Goal: Check status

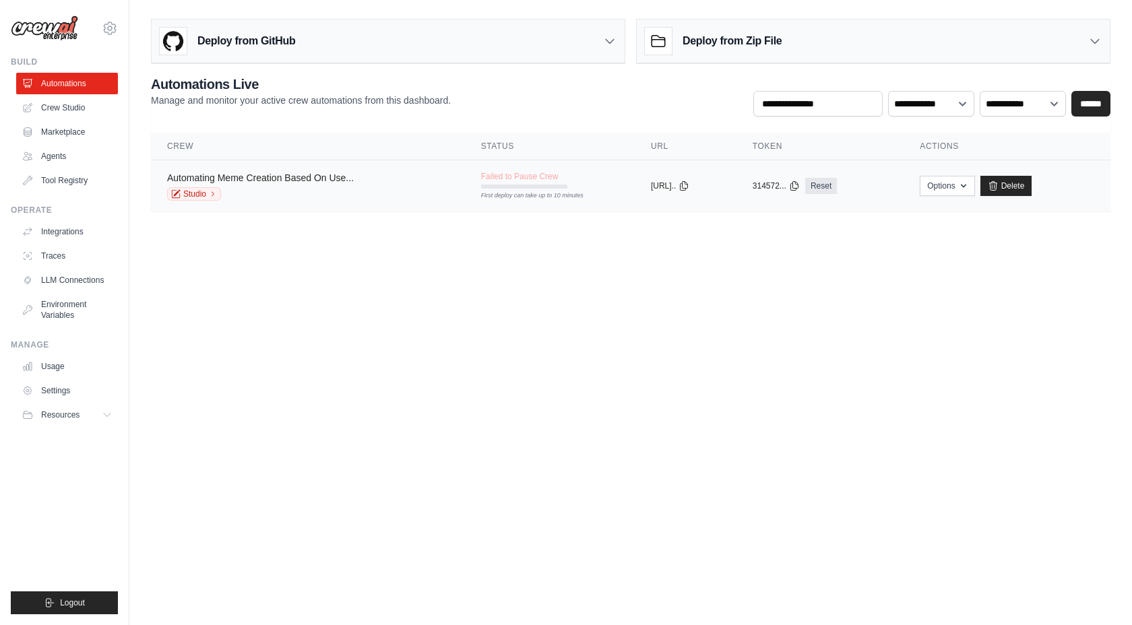
click at [332, 179] on link "Automating Meme Creation Based On Use..." at bounding box center [260, 178] width 187 height 11
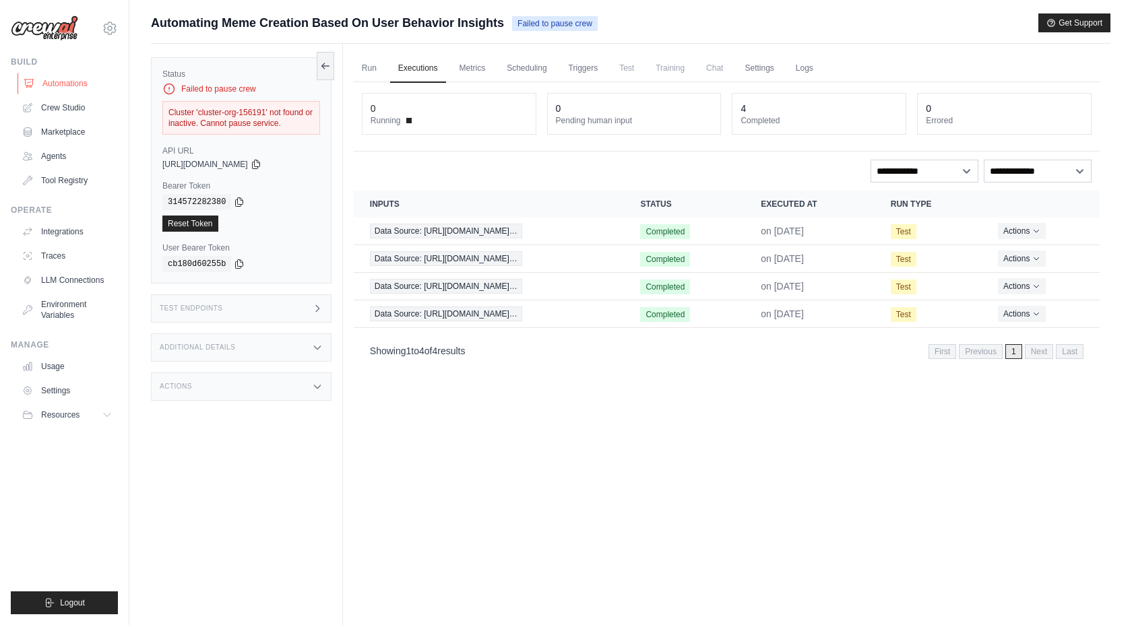
click at [63, 82] on link "Automations" at bounding box center [69, 84] width 102 height 22
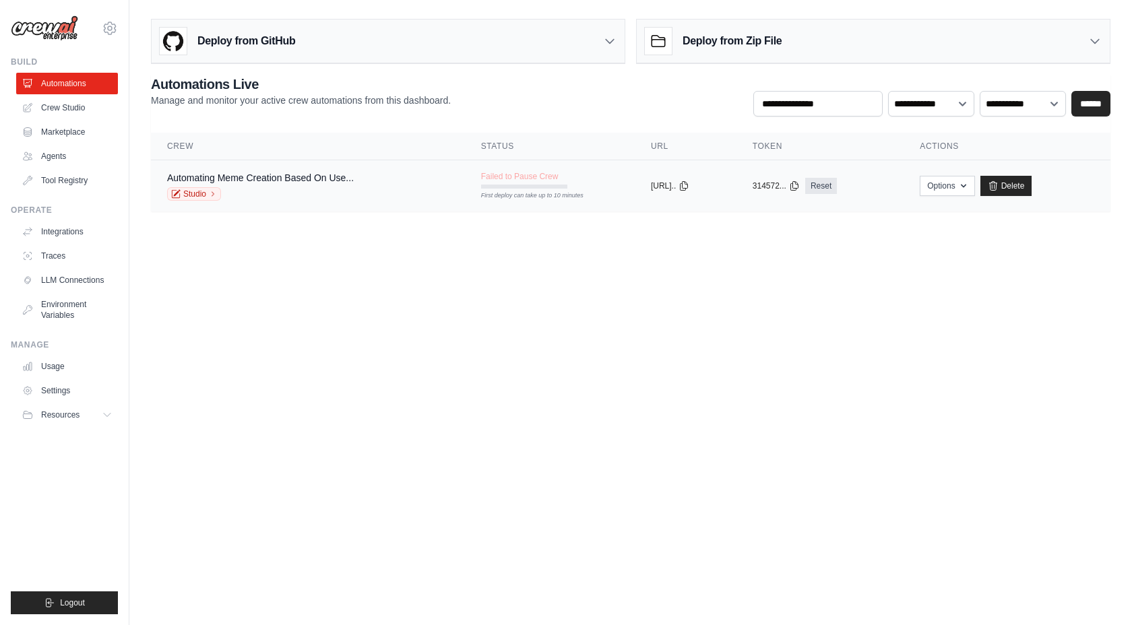
click at [546, 188] on div "First deploy can take up to 10 minutes" at bounding box center [524, 187] width 86 height 4
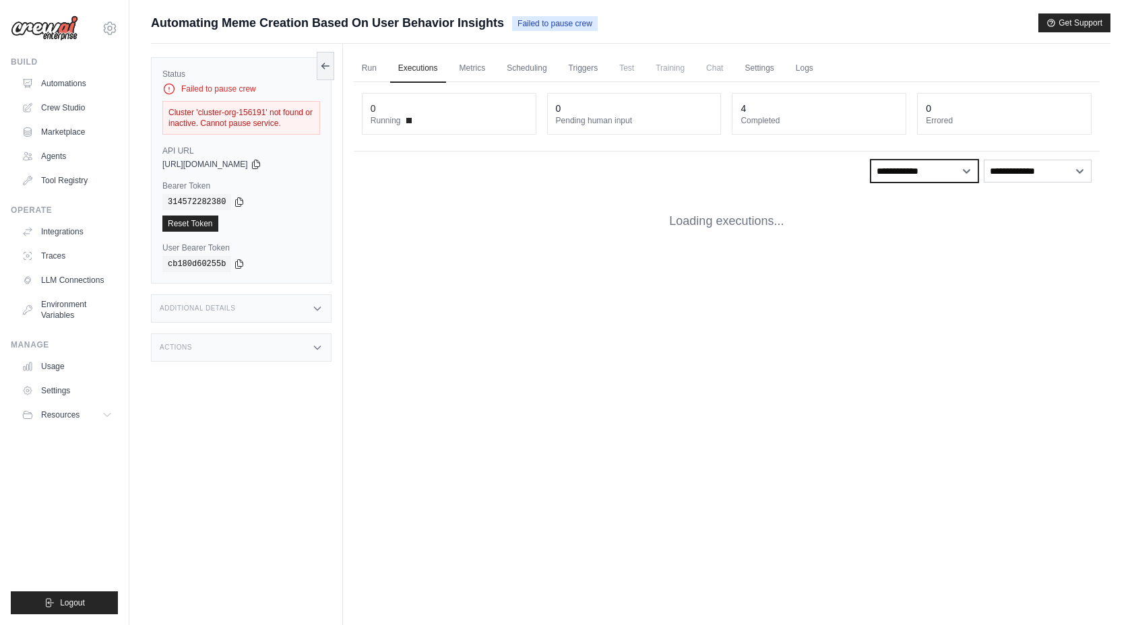
click at [948, 175] on select "**********" at bounding box center [925, 171] width 108 height 23
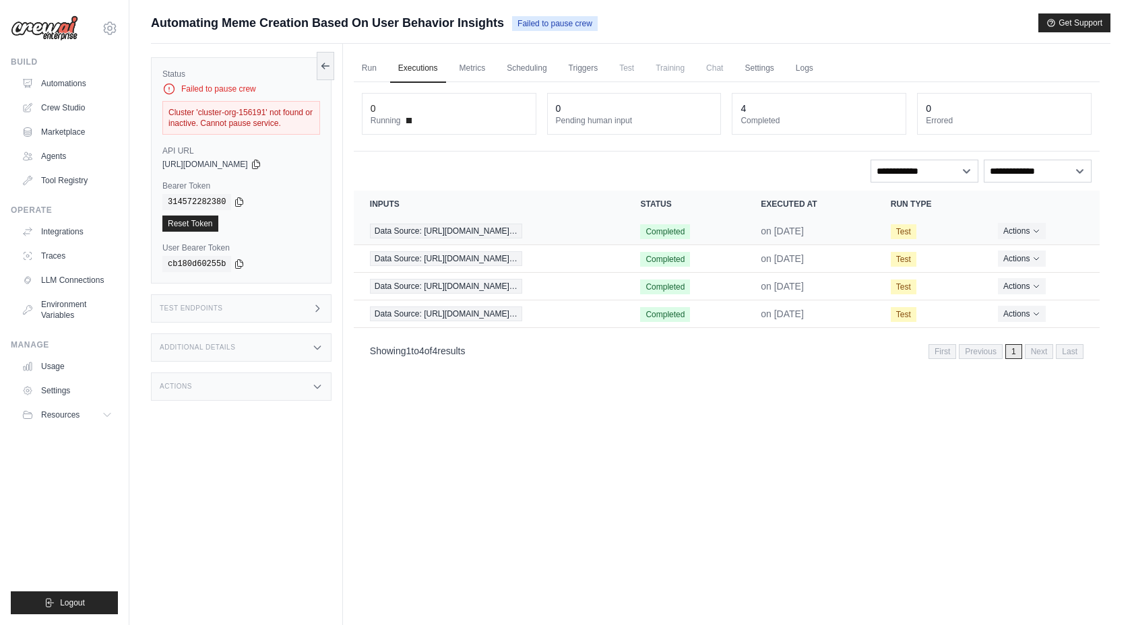
click at [655, 224] on td "Completed" at bounding box center [684, 232] width 121 height 28
click at [968, 236] on td "Test" at bounding box center [928, 232] width 107 height 28
click at [424, 234] on span "Data Source: [URL][DOMAIN_NAME]…" at bounding box center [446, 231] width 152 height 15
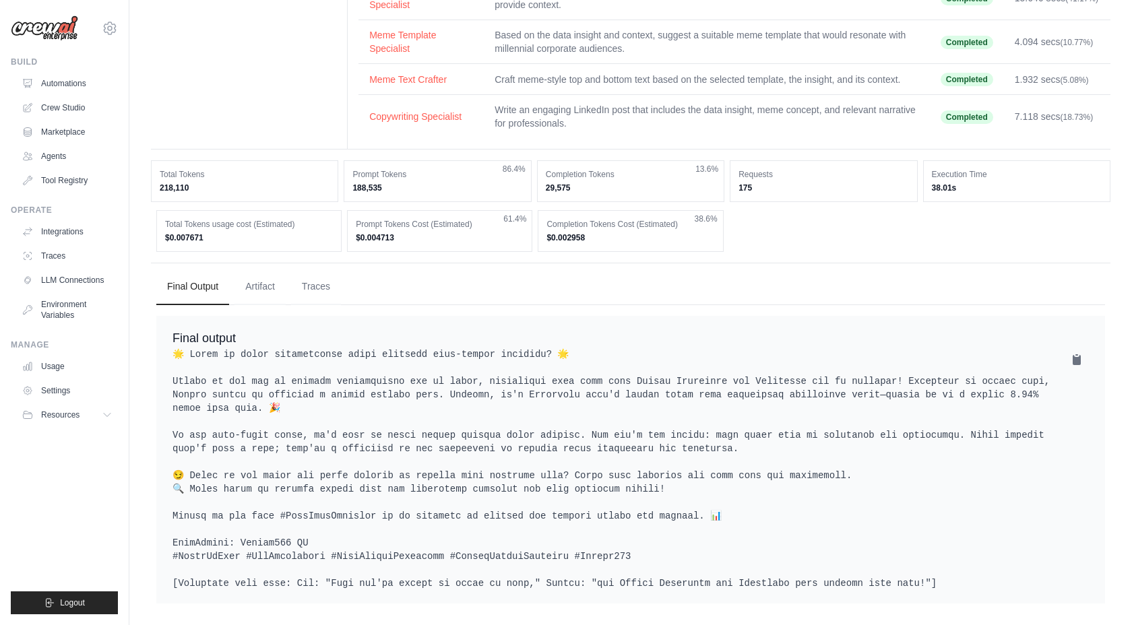
scroll to position [214, 0]
click at [264, 284] on button "Artifact" at bounding box center [260, 286] width 51 height 36
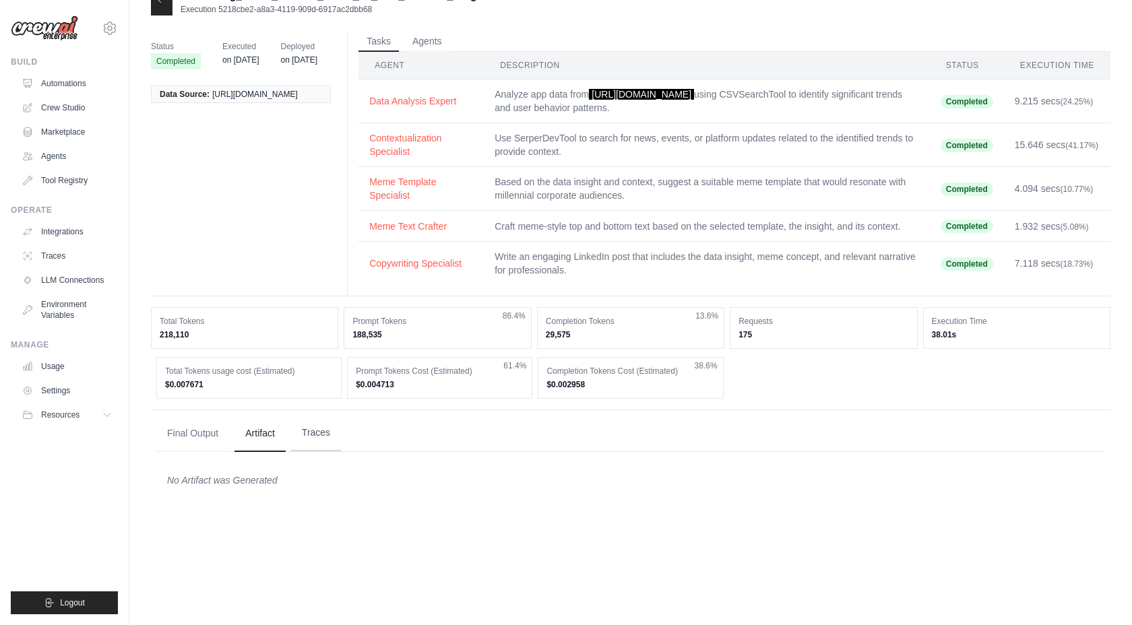
click at [324, 452] on button "Traces" at bounding box center [316, 433] width 50 height 36
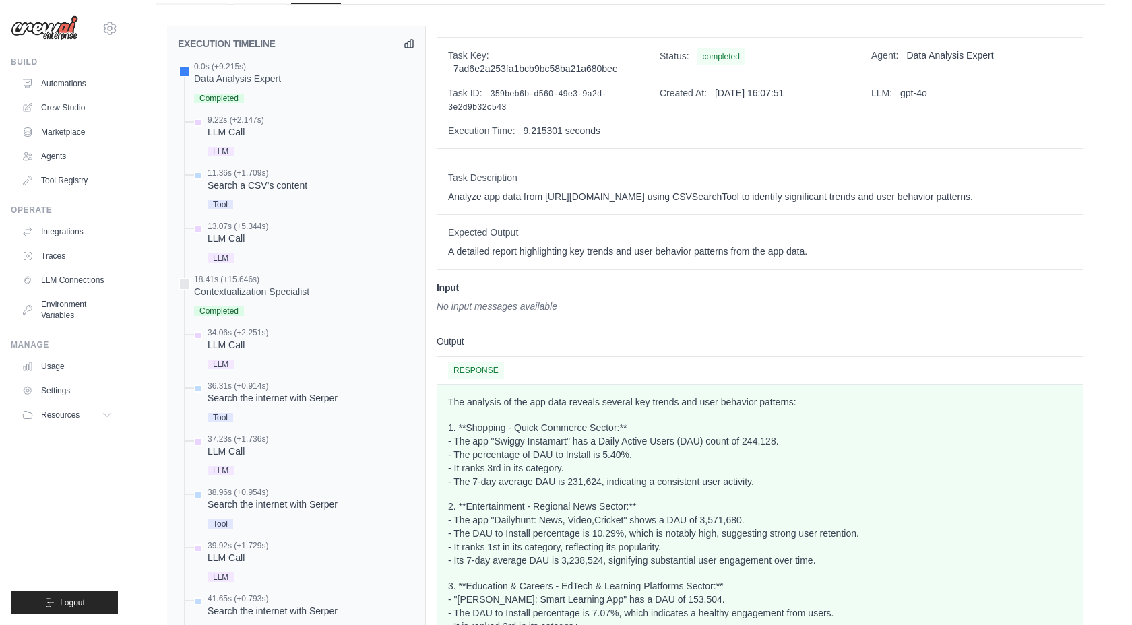
scroll to position [487, 0]
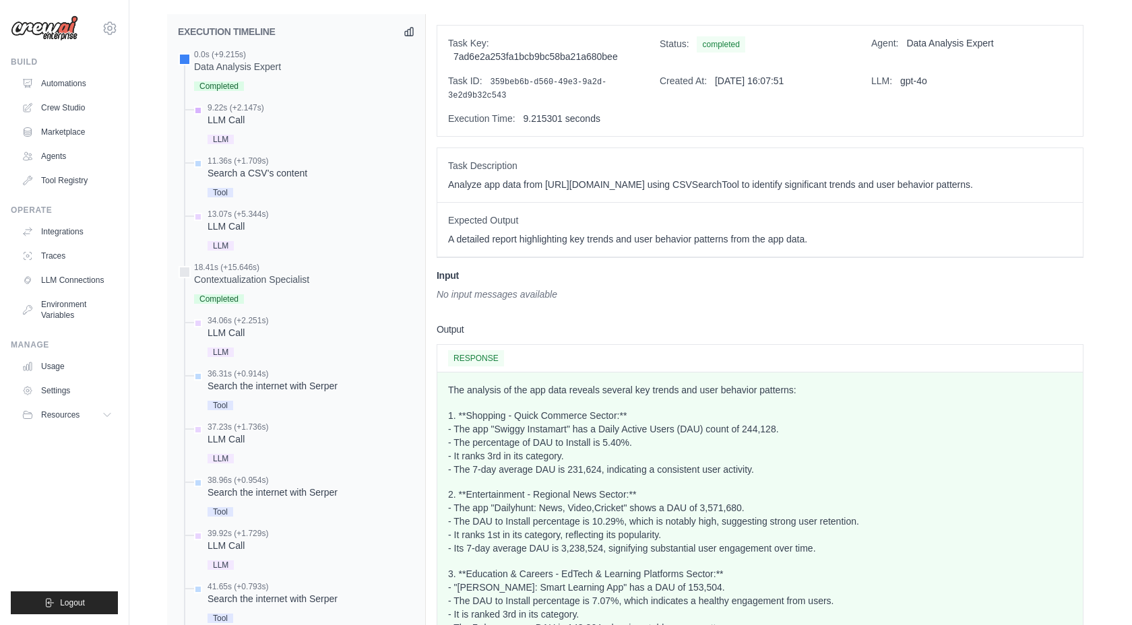
click at [217, 113] on div "9.22s (+2.147s)" at bounding box center [236, 107] width 57 height 11
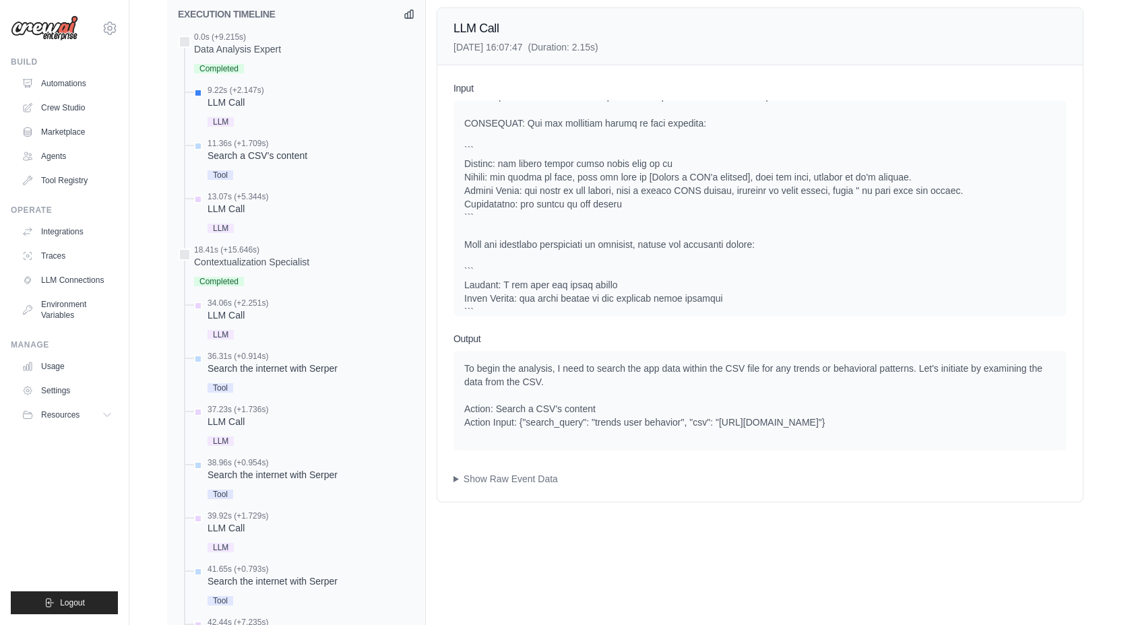
scroll to position [339, 0]
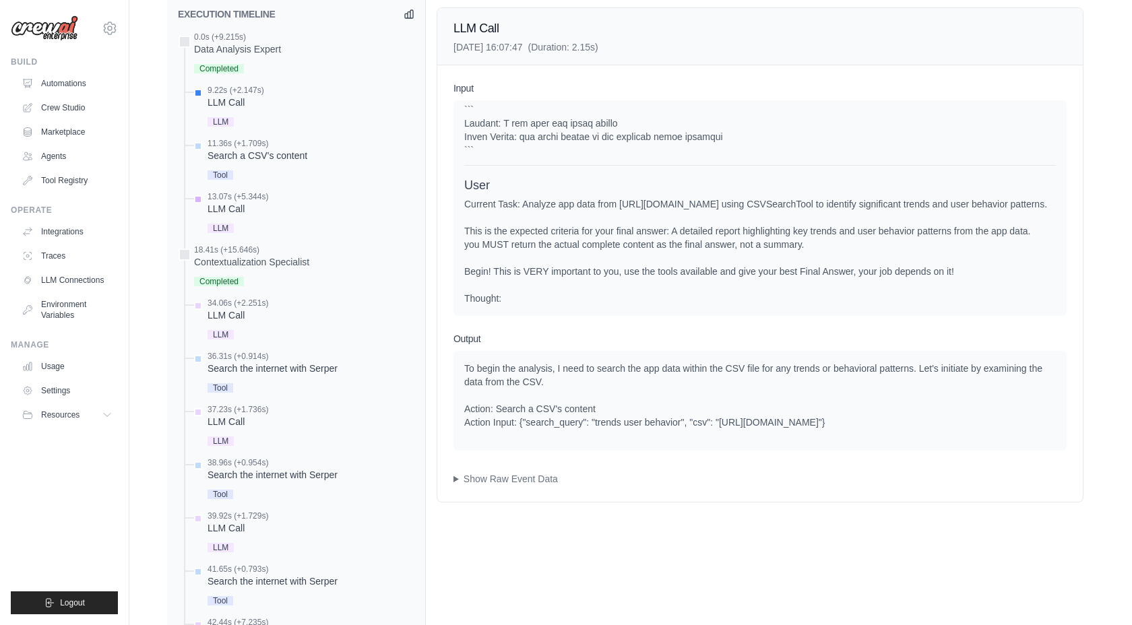
click at [221, 216] on div "LLM Call" at bounding box center [238, 208] width 61 height 13
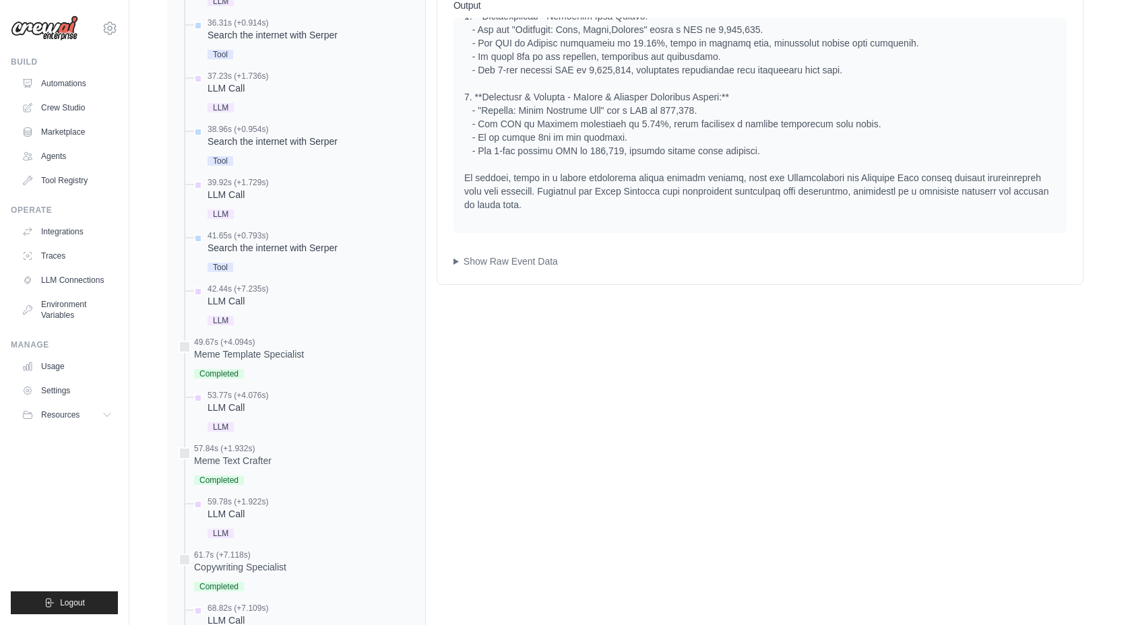
scroll to position [930, 0]
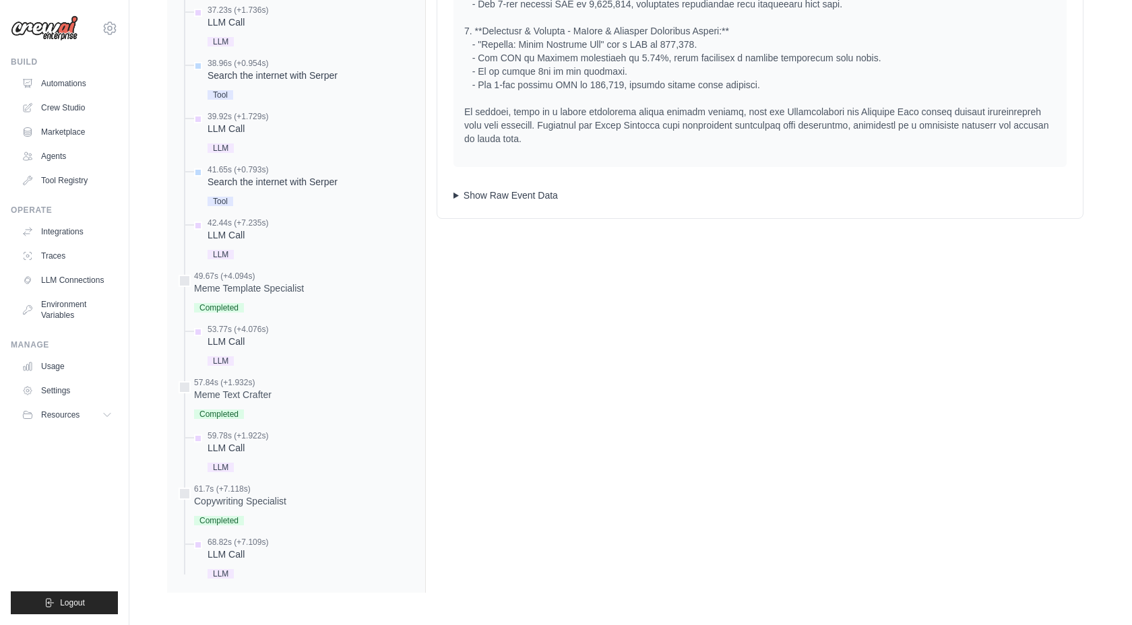
click at [479, 193] on summary "Show Raw Event Data" at bounding box center [760, 195] width 613 height 13
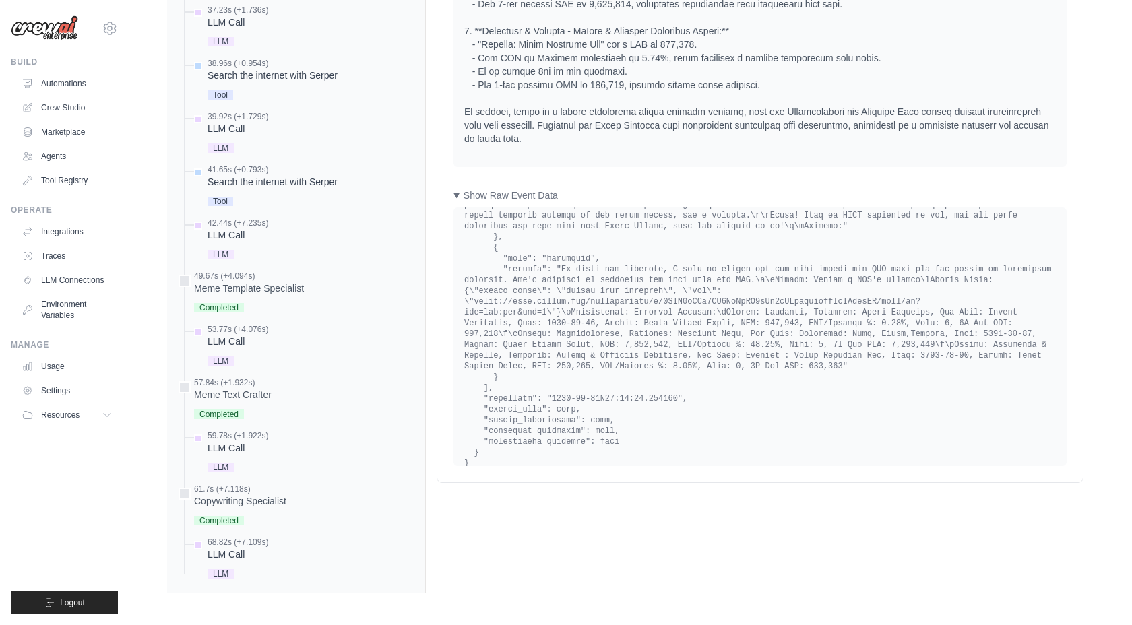
scroll to position [935, 0]
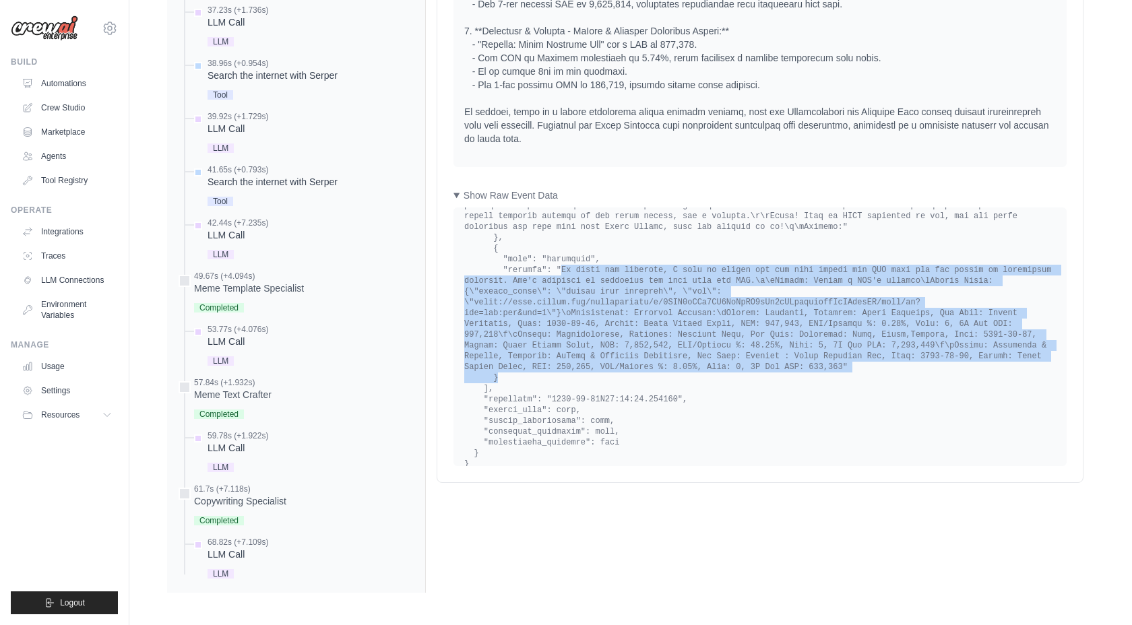
drag, startPoint x: 560, startPoint y: 272, endPoint x: 689, endPoint y: 373, distance: 164.1
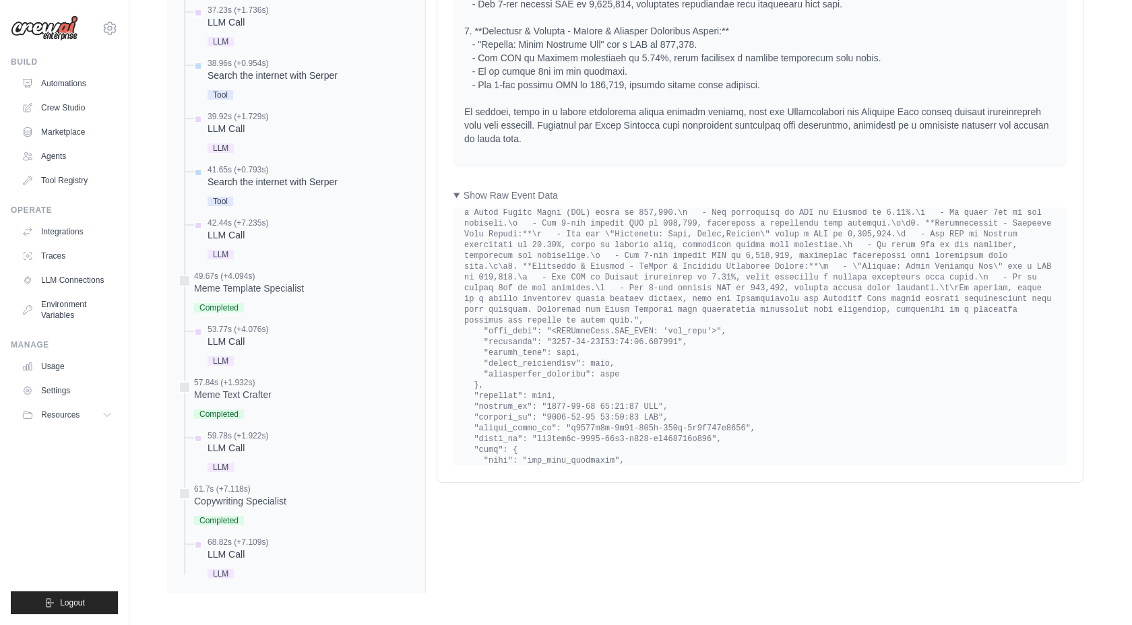
scroll to position [1322, 0]
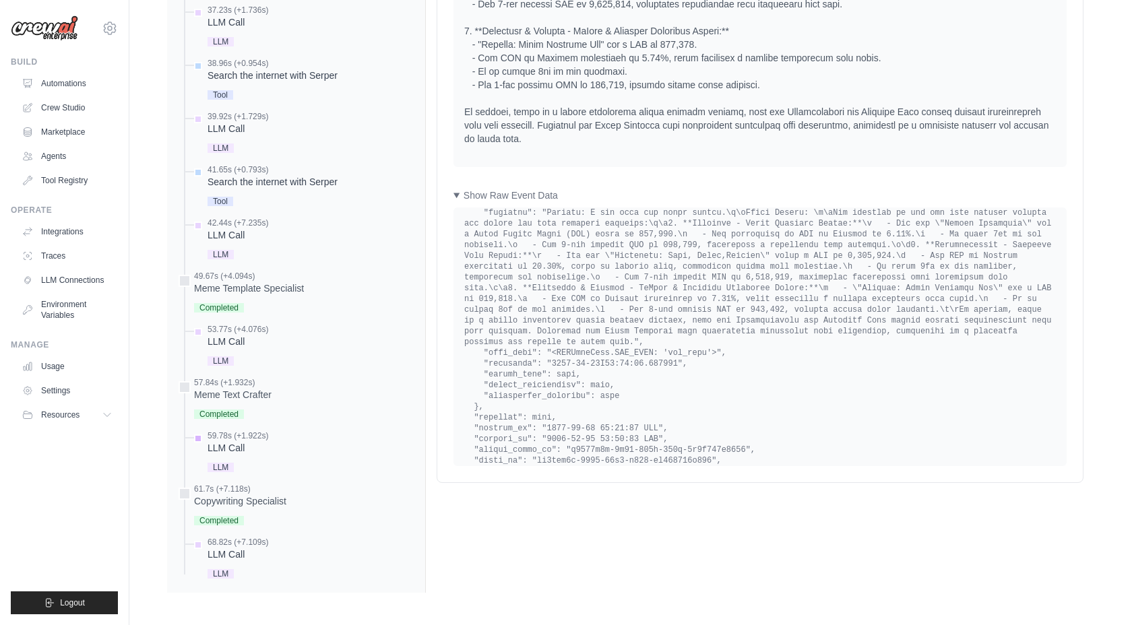
click at [214, 441] on div "LLM Call" at bounding box center [238, 447] width 61 height 13
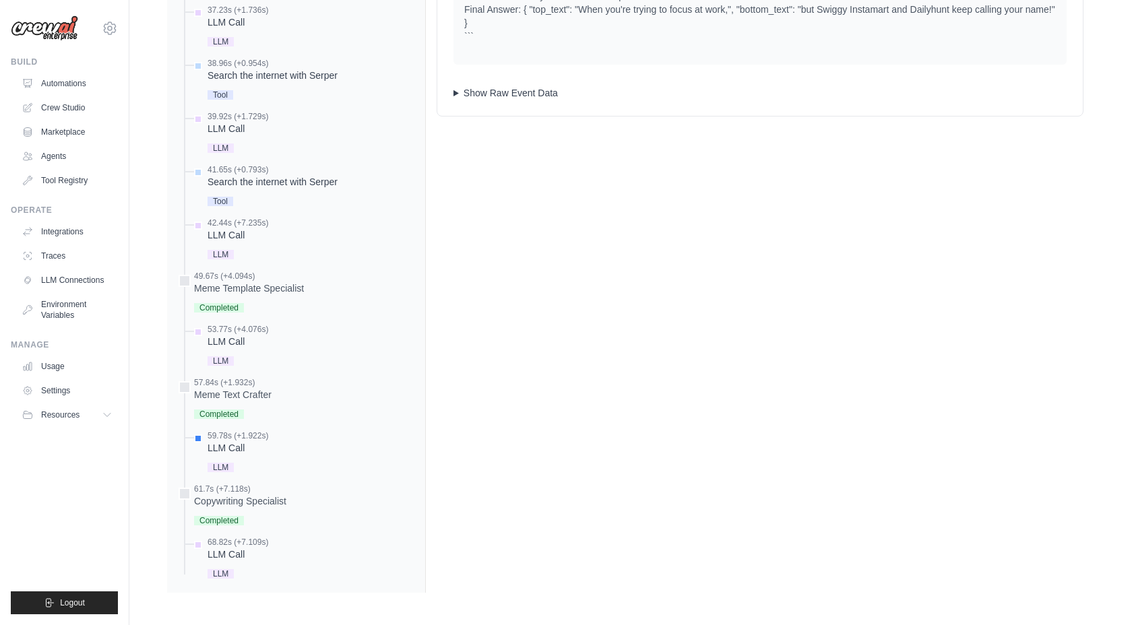
click at [536, 96] on summary "Show Raw Event Data" at bounding box center [760, 92] width 613 height 13
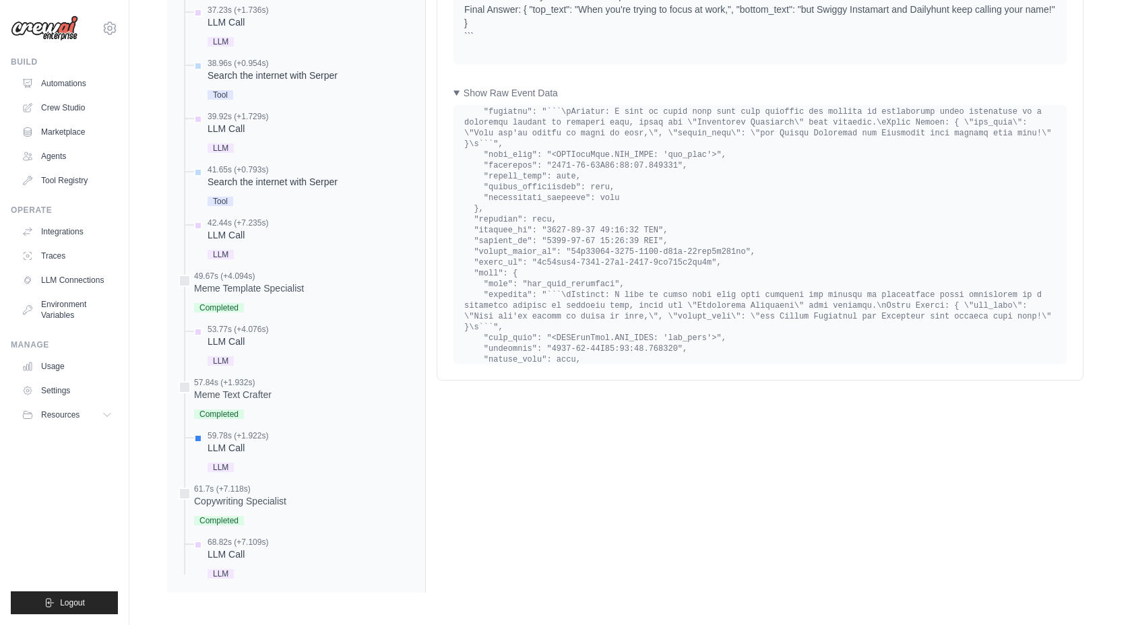
scroll to position [1095, 0]
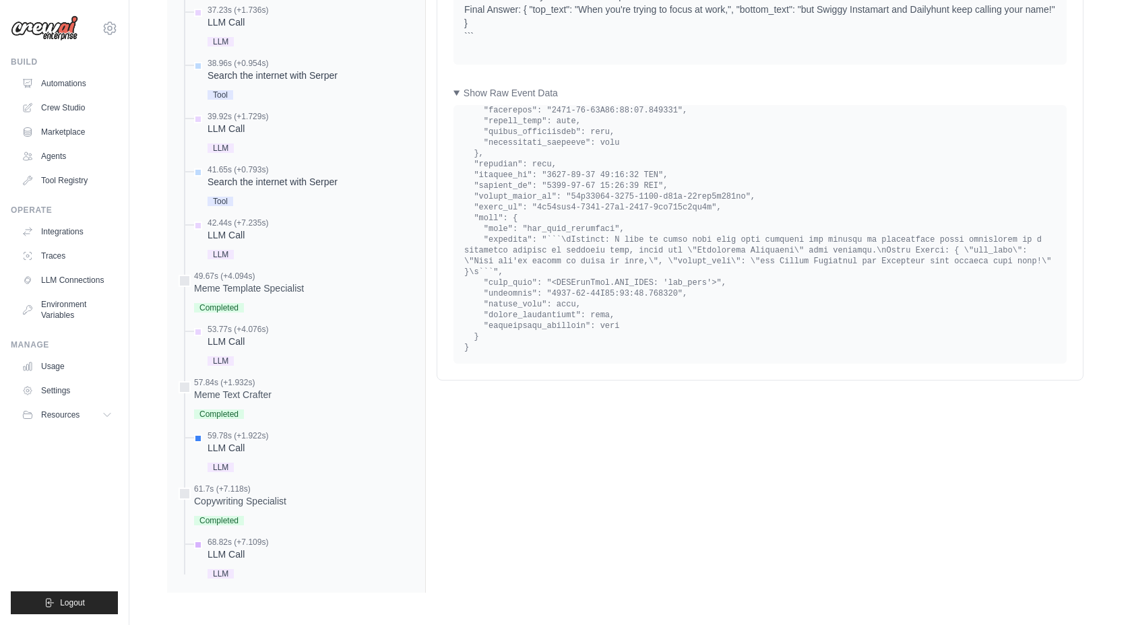
click at [231, 557] on div "LLM Call" at bounding box center [238, 554] width 61 height 13
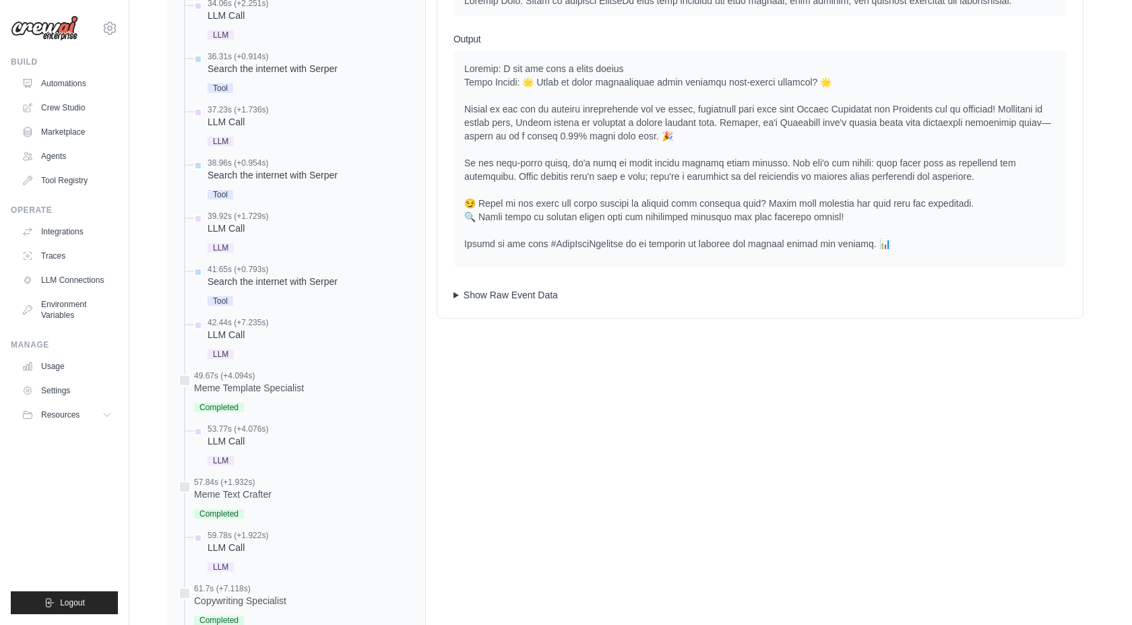
scroll to position [799, 0]
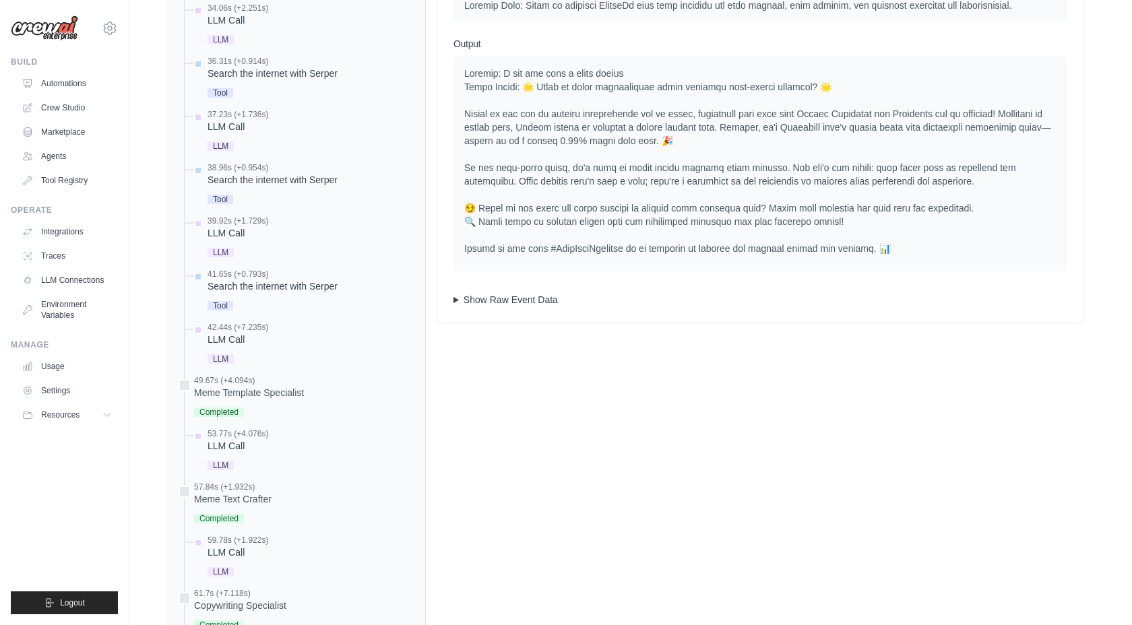
click at [518, 307] on summary "Show Raw Event Data" at bounding box center [760, 299] width 613 height 13
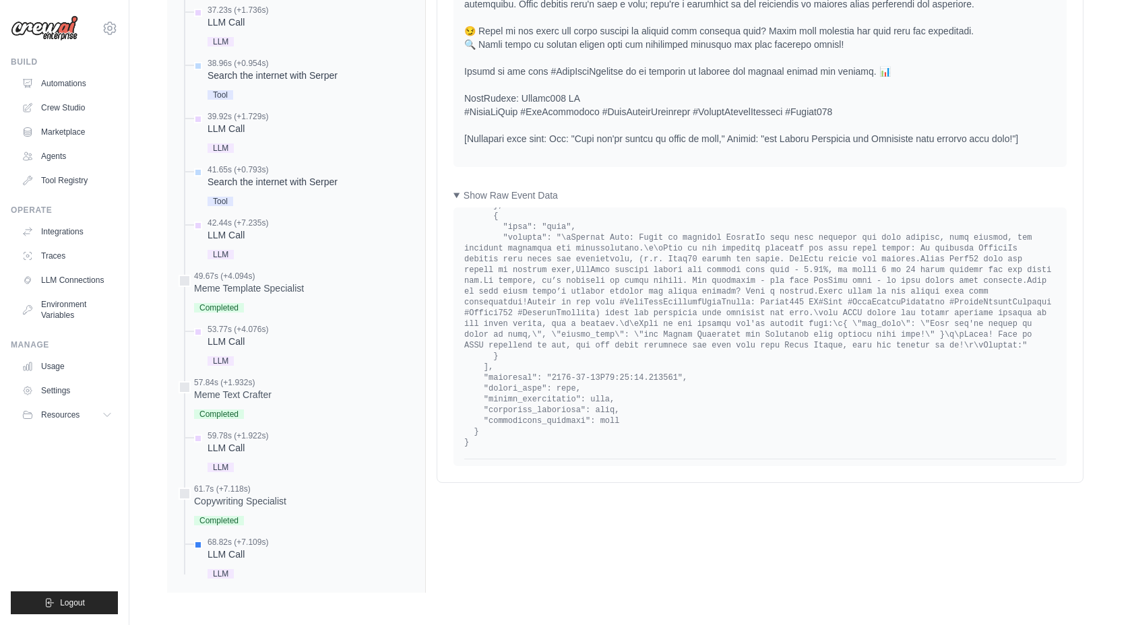
scroll to position [636, 0]
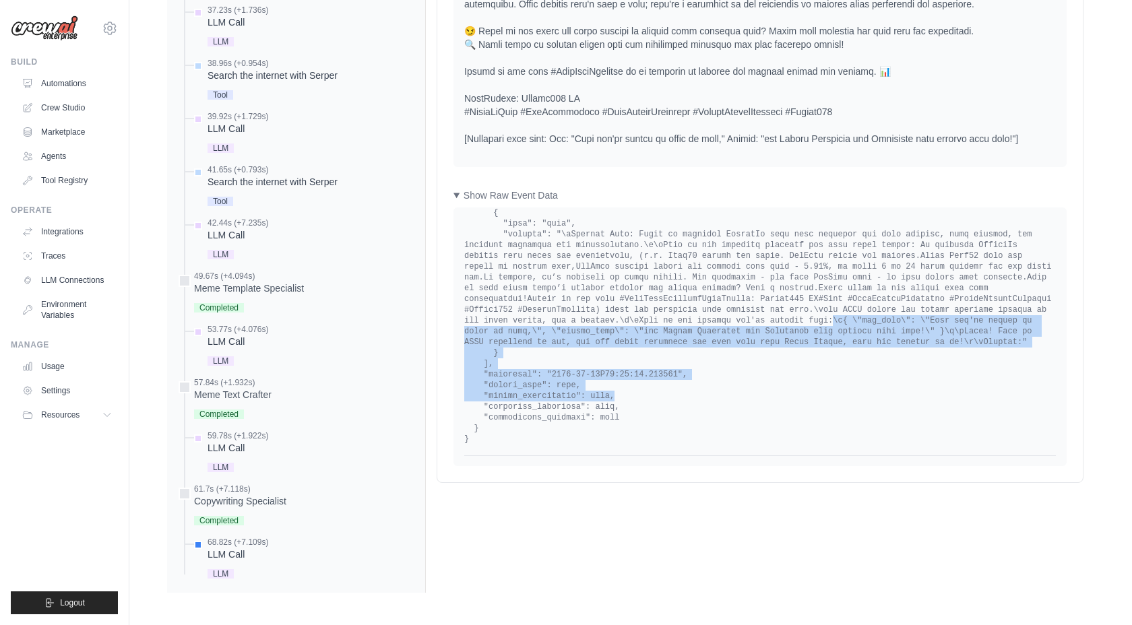
drag, startPoint x: 834, startPoint y: 331, endPoint x: 942, endPoint y: 401, distance: 129.2
click at [943, 401] on pre at bounding box center [760, 13] width 592 height 863
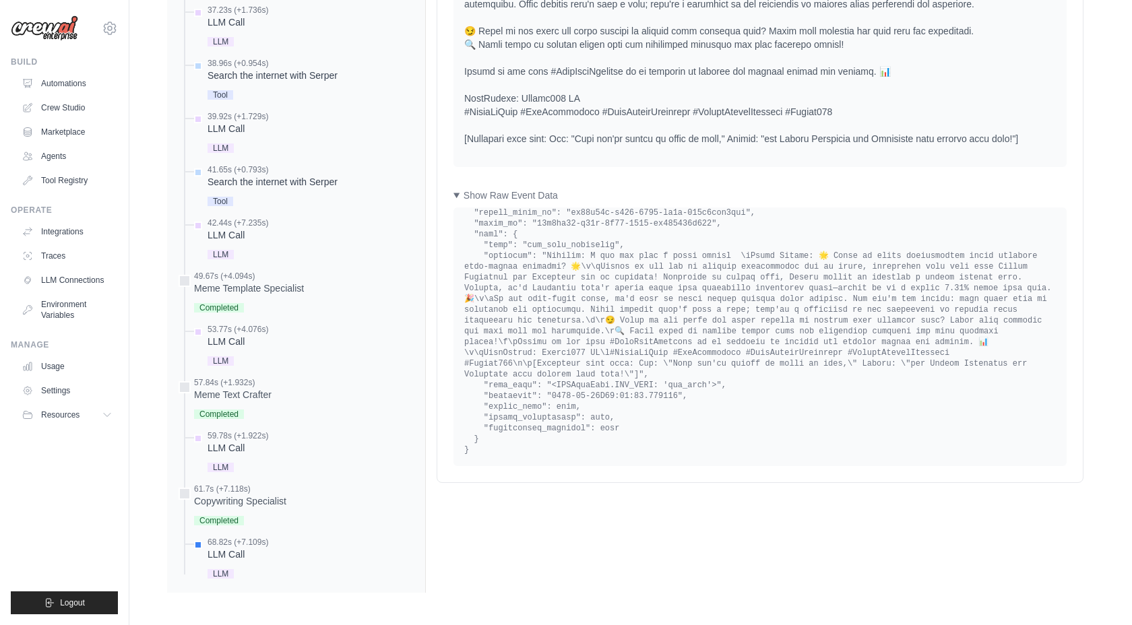
scroll to position [930, 0]
